Goal: Ask a question

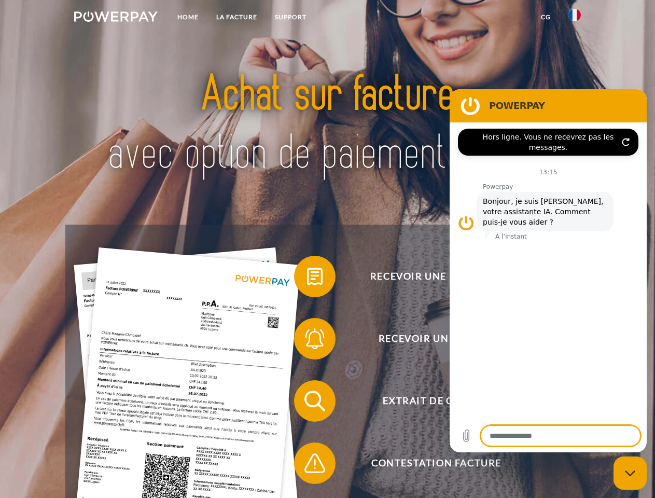
click at [116, 18] on img at bounding box center [115, 16] width 83 height 10
click at [574, 18] on img at bounding box center [574, 15] width 12 height 12
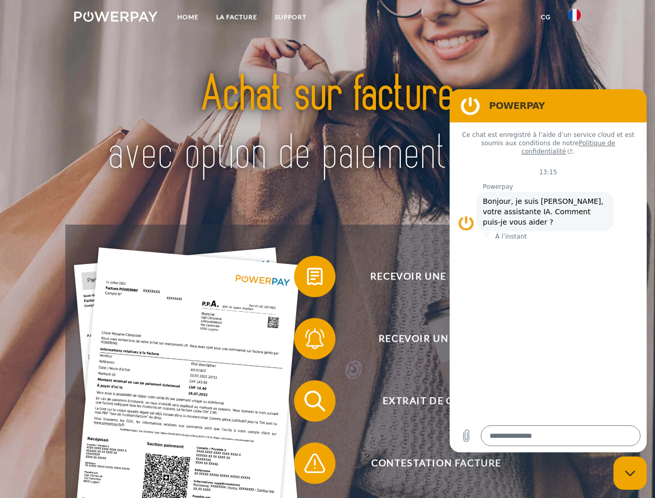
click at [545, 17] on link "CG" at bounding box center [545, 17] width 27 height 19
click at [307, 278] on span at bounding box center [299, 276] width 52 height 52
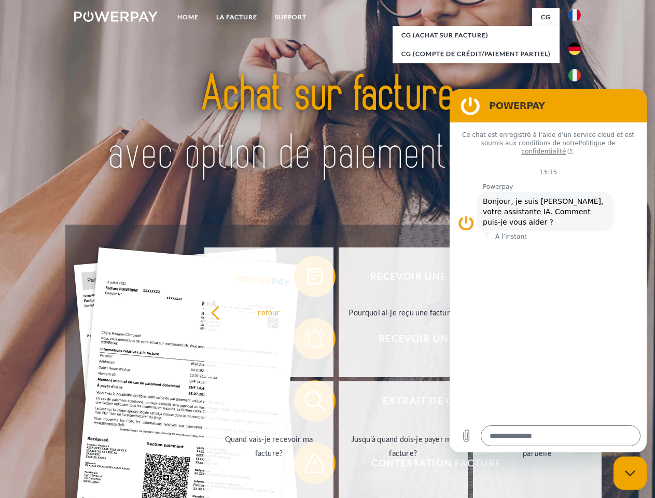
click at [307, 341] on div "Recevoir une facture ? Recevoir un rappel? Extrait de compte retour" at bounding box center [327, 432] width 524 height 415
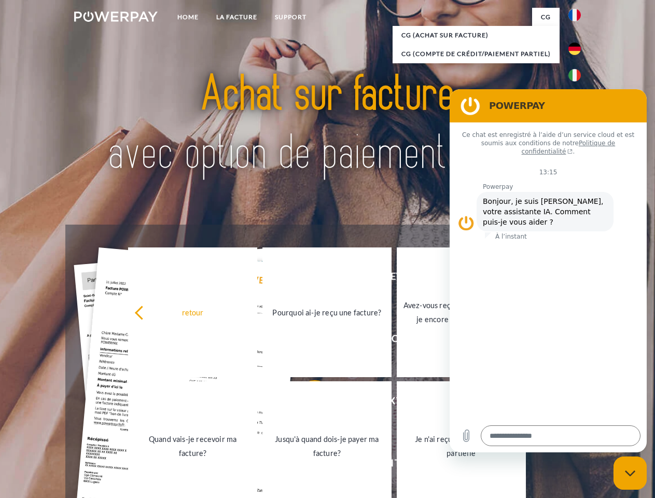
click at [307, 403] on link "Jusqu'à quand dois-je payer ma facture?" at bounding box center [326, 446] width 129 height 130
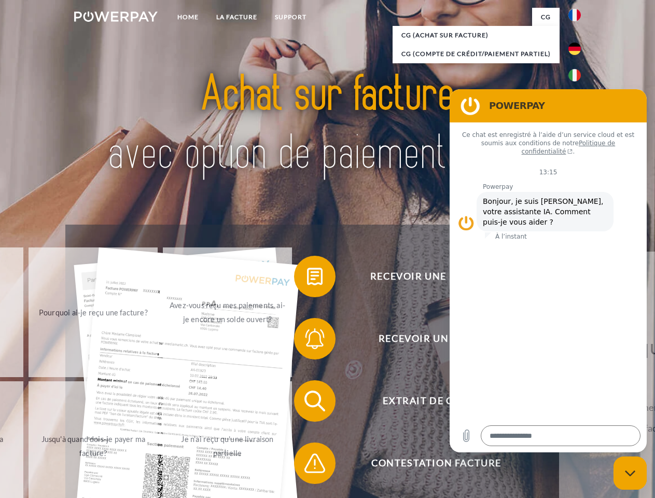
click at [307, 465] on span at bounding box center [299, 463] width 52 height 52
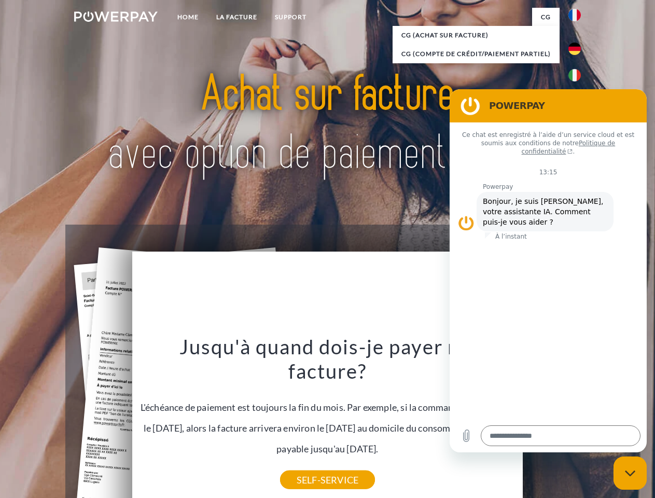
click at [630, 473] on icon "Fermer la fenêtre de messagerie" at bounding box center [630, 473] width 11 height 7
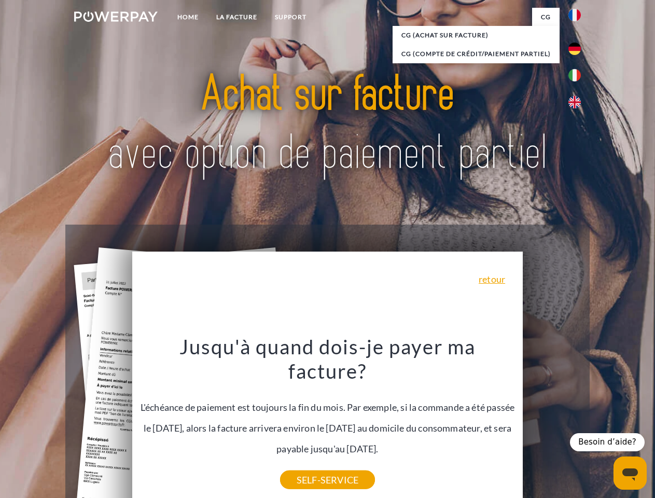
type textarea "*"
